Goal: Transaction & Acquisition: Complete application form

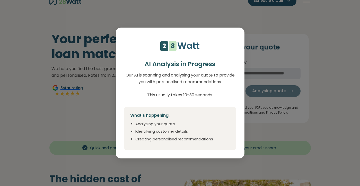
scroll to position [11, 0]
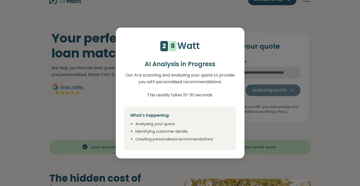
select select "***"
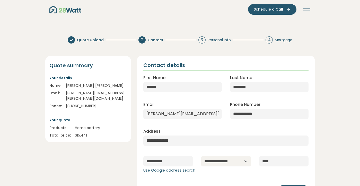
scroll to position [0, 0]
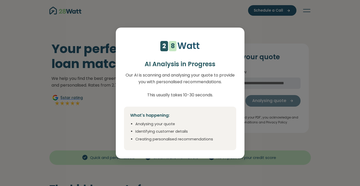
select select "***"
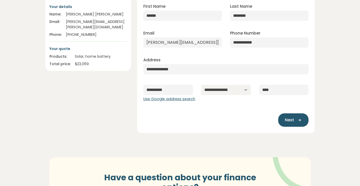
scroll to position [73, 0]
click at [296, 121] on icon "button" at bounding box center [298, 119] width 8 height 5
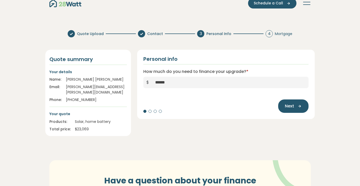
scroll to position [8, 0]
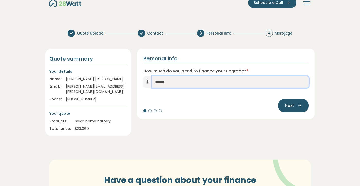
click at [190, 82] on input "******" at bounding box center [230, 81] width 157 height 11
click at [159, 82] on input "******" at bounding box center [230, 81] width 157 height 11
click at [163, 82] on input "******" at bounding box center [230, 81] width 157 height 11
type input "******"
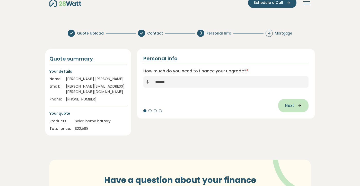
click at [291, 105] on span "Next" at bounding box center [289, 105] width 9 height 6
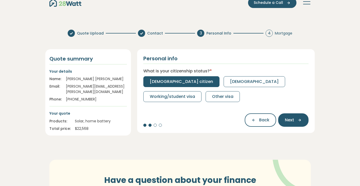
click at [175, 81] on span "[DEMOGRAPHIC_DATA] citizen" at bounding box center [181, 81] width 63 height 6
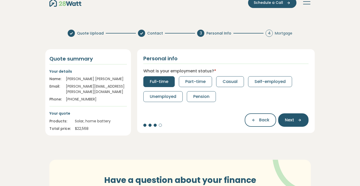
click at [162, 85] on button "Full-time" at bounding box center [158, 81] width 31 height 11
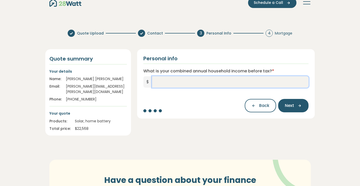
click at [221, 83] on input "What is your combined annual household income before tax? *" at bounding box center [230, 81] width 157 height 11
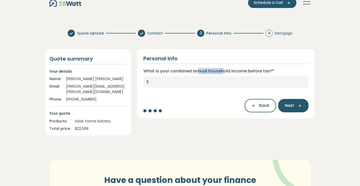
drag, startPoint x: 222, startPoint y: 72, endPoint x: 198, endPoint y: 71, distance: 24.5
click at [197, 71] on label "What is your combined annual household income before tax? *" at bounding box center [208, 71] width 131 height 6
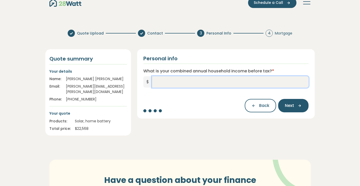
click at [198, 82] on input "What is your combined annual household income before tax? *" at bounding box center [230, 81] width 157 height 11
type input "*******"
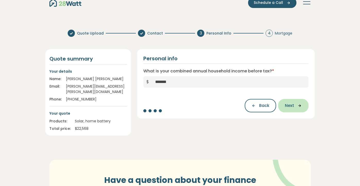
click at [292, 108] on span "Next" at bounding box center [289, 105] width 9 height 6
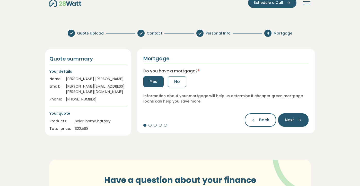
click at [158, 83] on button "Yes" at bounding box center [153, 81] width 20 height 11
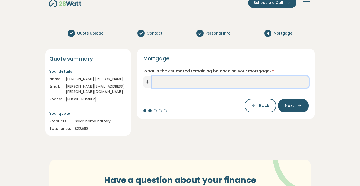
click at [214, 84] on input "What is the estimated remaining balance on your mortgage? *" at bounding box center [230, 81] width 157 height 11
type input "*******"
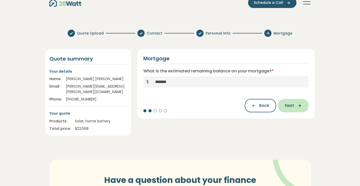
click at [297, 102] on button "Next" at bounding box center [293, 105] width 30 height 13
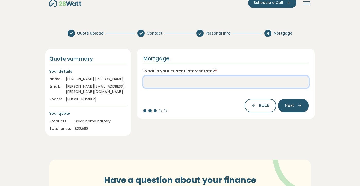
click at [200, 82] on input "What is your current interest rate? *" at bounding box center [225, 81] width 165 height 11
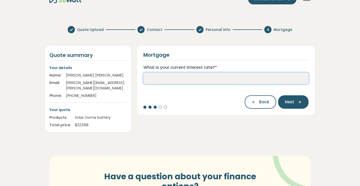
scroll to position [12, 0]
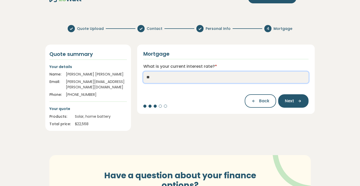
type input "*"
type input "****"
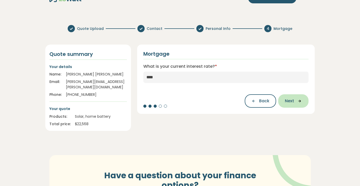
click at [298, 101] on icon "button" at bounding box center [298, 101] width 8 height 5
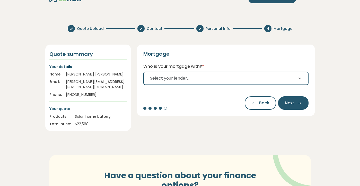
click at [255, 75] on button "Select your lender..." at bounding box center [225, 78] width 165 height 13
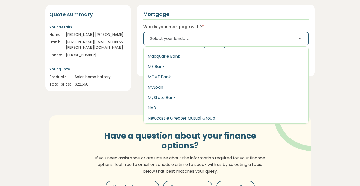
scroll to position [566, 0]
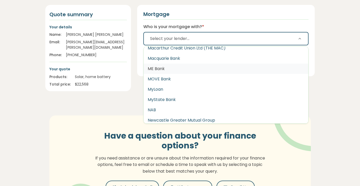
click at [173, 69] on button "ME Bank" at bounding box center [226, 69] width 165 height 10
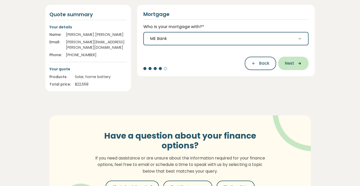
click at [286, 63] on span "Next" at bounding box center [289, 63] width 9 height 6
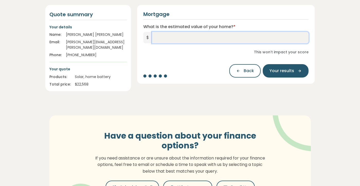
click at [193, 39] on input "What is the estimated value of your home? *" at bounding box center [230, 37] width 157 height 11
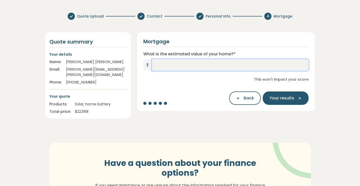
scroll to position [20, 0]
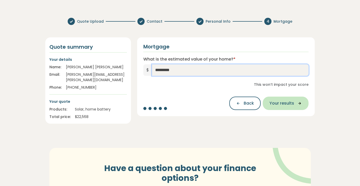
type input "*********"
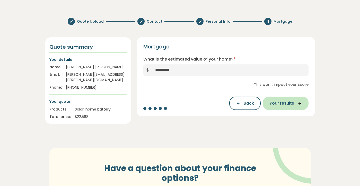
click at [296, 102] on icon "button" at bounding box center [298, 103] width 8 height 5
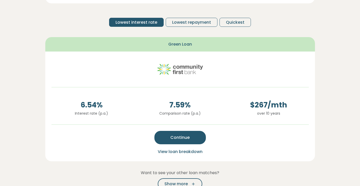
scroll to position [92, 0]
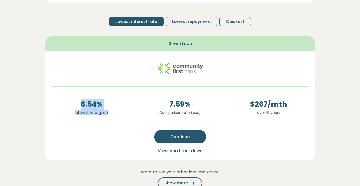
drag, startPoint x: 80, startPoint y: 103, endPoint x: 115, endPoint y: 116, distance: 38.1
click at [115, 116] on div "6.54 % Interest rate (p.a.)" at bounding box center [91, 109] width 88 height 21
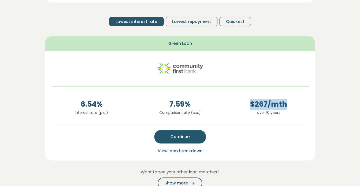
drag, startPoint x: 251, startPoint y: 103, endPoint x: 290, endPoint y: 106, distance: 39.5
click at [290, 106] on span "$ 267 /mth" at bounding box center [268, 104] width 80 height 11
drag, startPoint x: 282, startPoint y: 113, endPoint x: 249, endPoint y: 102, distance: 34.8
click at [249, 102] on div "$ 267 /mth over 10 years" at bounding box center [268, 109] width 88 height 21
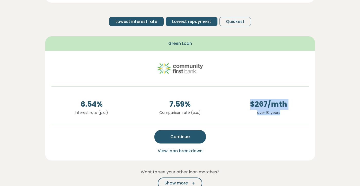
click at [187, 22] on span "Lowest repayment" at bounding box center [191, 22] width 39 height 6
click at [154, 24] on span "Lowest interest rate" at bounding box center [136, 22] width 42 height 6
click at [181, 24] on span "Lowest repayment" at bounding box center [191, 22] width 39 height 6
click at [150, 23] on span "Lowest interest rate" at bounding box center [136, 22] width 42 height 6
click at [179, 21] on span "Lowest repayment" at bounding box center [191, 22] width 39 height 6
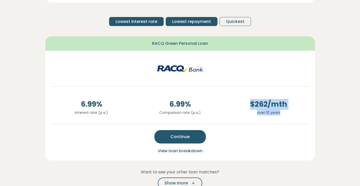
click at [147, 22] on span "Lowest interest rate" at bounding box center [136, 22] width 42 height 6
click at [184, 24] on span "Lowest repayment" at bounding box center [191, 22] width 39 height 6
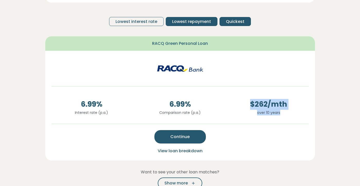
click at [225, 21] on button "Quickest" at bounding box center [234, 21] width 31 height 9
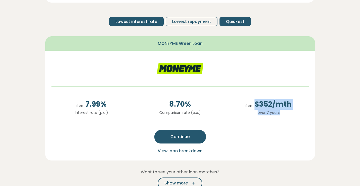
click at [139, 24] on span "Lowest interest rate" at bounding box center [136, 22] width 42 height 6
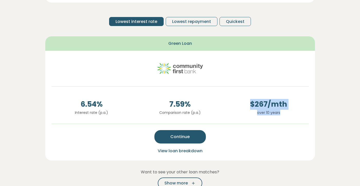
click at [187, 151] on span "View loan breakdown" at bounding box center [180, 151] width 45 height 6
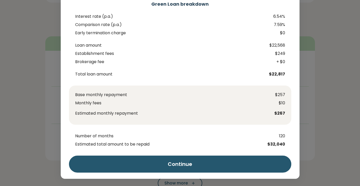
scroll to position [0, 0]
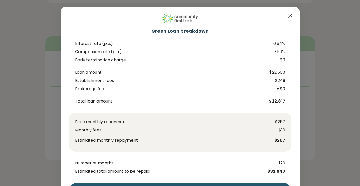
click at [290, 15] on icon "Close" at bounding box center [290, 15] width 3 height 3
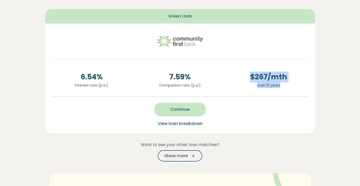
click at [182, 112] on button "Continue" at bounding box center [179, 109] width 51 height 13
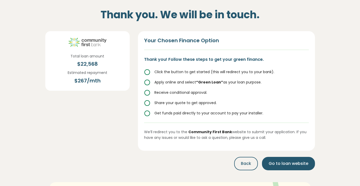
scroll to position [30, 0]
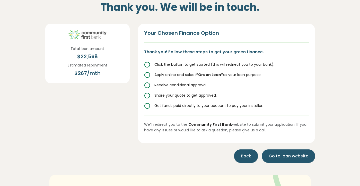
click at [239, 155] on button "Back" at bounding box center [246, 155] width 24 height 13
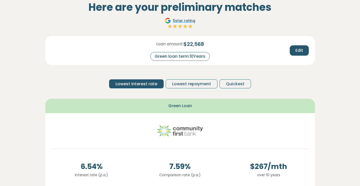
click at [196, 57] on div "Green loan term: 10 Years" at bounding box center [179, 56] width 59 height 9
click at [181, 54] on div "Green loan term: 10 Years" at bounding box center [179, 56] width 59 height 9
click at [298, 46] on button "Edit" at bounding box center [299, 50] width 19 height 10
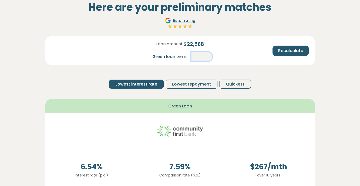
click at [204, 56] on input "**" at bounding box center [201, 56] width 21 height 9
type input "*"
click at [284, 51] on span "Recalculate" at bounding box center [290, 51] width 25 height 6
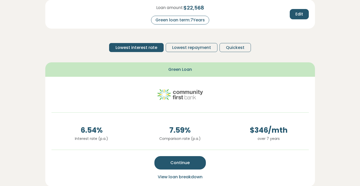
scroll to position [74, 0]
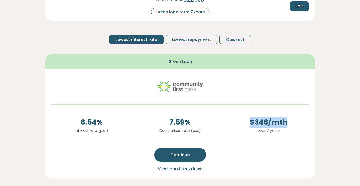
drag, startPoint x: 252, startPoint y: 123, endPoint x: 290, endPoint y: 120, distance: 37.7
click at [290, 120] on span "$ 346 /mth" at bounding box center [268, 122] width 80 height 11
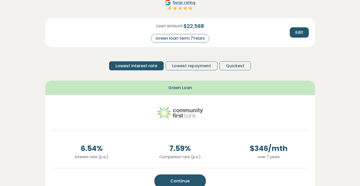
click at [200, 38] on div "Green loan term: 7 Years" at bounding box center [180, 38] width 58 height 9
click at [193, 38] on div "Green loan term: 7 Years" at bounding box center [180, 38] width 58 height 9
click at [297, 30] on span "Edit" at bounding box center [299, 32] width 8 height 6
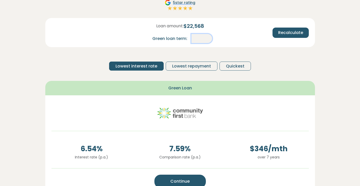
click at [205, 39] on input "*" at bounding box center [201, 38] width 21 height 9
type input "*"
click at [278, 32] on button "Recalculate" at bounding box center [290, 33] width 36 height 10
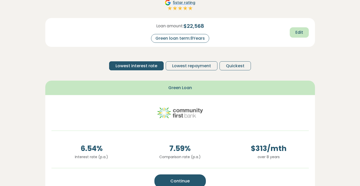
click at [296, 32] on span "Edit" at bounding box center [299, 32] width 8 height 6
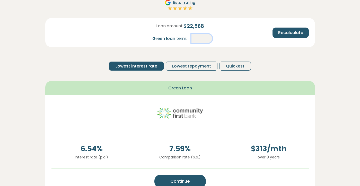
click at [208, 38] on input "*" at bounding box center [201, 38] width 21 height 9
type input "*"
click at [294, 33] on span "Recalculate" at bounding box center [290, 33] width 25 height 6
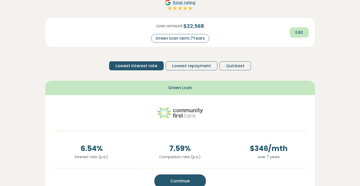
click at [303, 35] on button "Edit" at bounding box center [299, 32] width 19 height 10
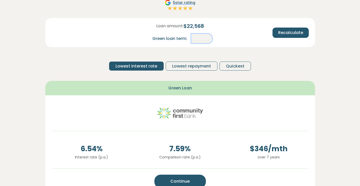
click at [206, 37] on input "*" at bounding box center [201, 38] width 21 height 9
type input "*"
click at [290, 31] on span "Recalculate" at bounding box center [290, 33] width 25 height 6
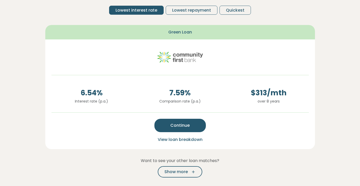
scroll to position [102, 0]
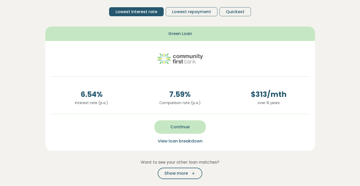
click at [191, 126] on button "Continue" at bounding box center [179, 126] width 51 height 13
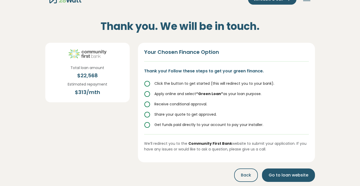
scroll to position [16, 0]
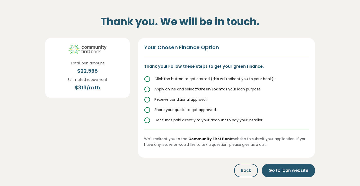
click at [147, 78] on icon at bounding box center [147, 79] width 6 height 6
click at [147, 79] on icon at bounding box center [147, 79] width 6 height 6
click at [147, 90] on icon at bounding box center [147, 89] width 6 height 6
click at [147, 100] on icon at bounding box center [147, 99] width 6 height 6
click at [147, 107] on circle at bounding box center [147, 109] width 5 height 5
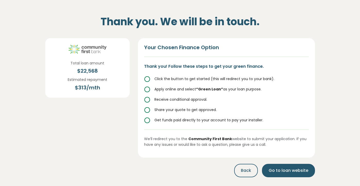
click at [148, 119] on icon at bounding box center [147, 120] width 6 height 6
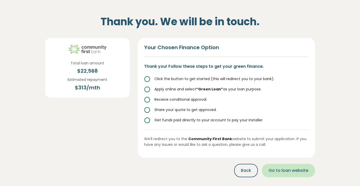
click at [291, 172] on span "Go to loan website" at bounding box center [289, 170] width 40 height 6
click at [278, 167] on span "Go to loan website" at bounding box center [289, 170] width 40 height 6
